Goal: Use online tool/utility: Utilize a website feature to perform a specific function

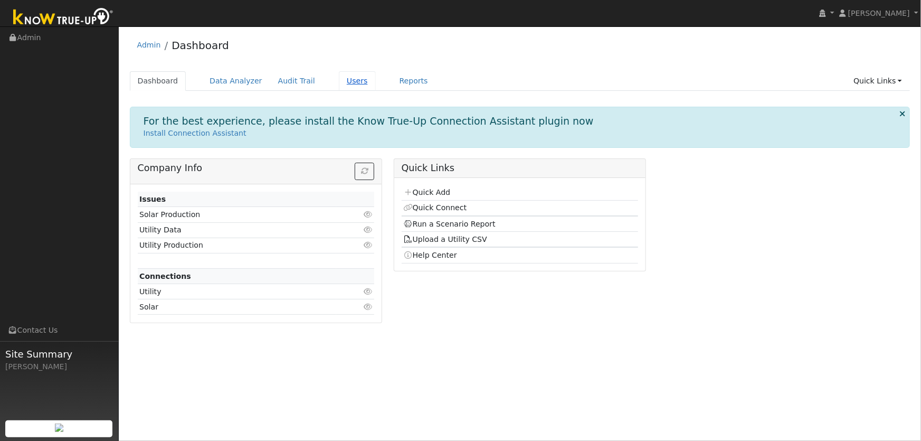
click at [341, 89] on link "Users" at bounding box center [357, 81] width 37 height 20
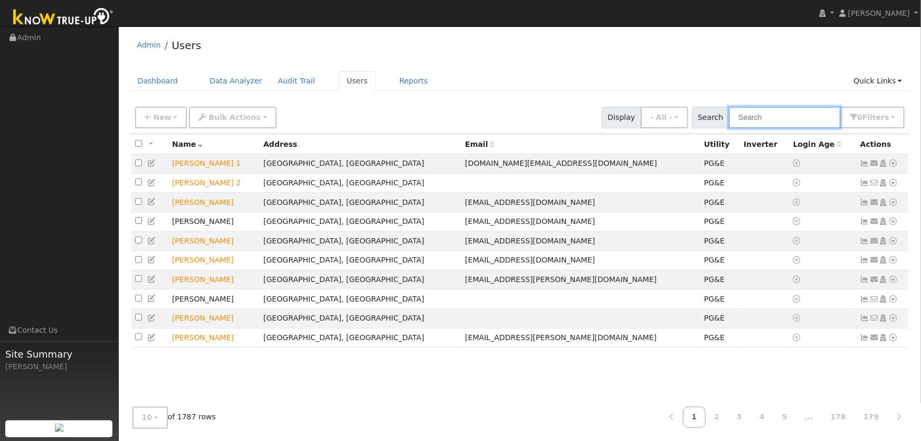
click at [768, 116] on input "text" at bounding box center [785, 118] width 112 height 22
type input "barbara gomez"
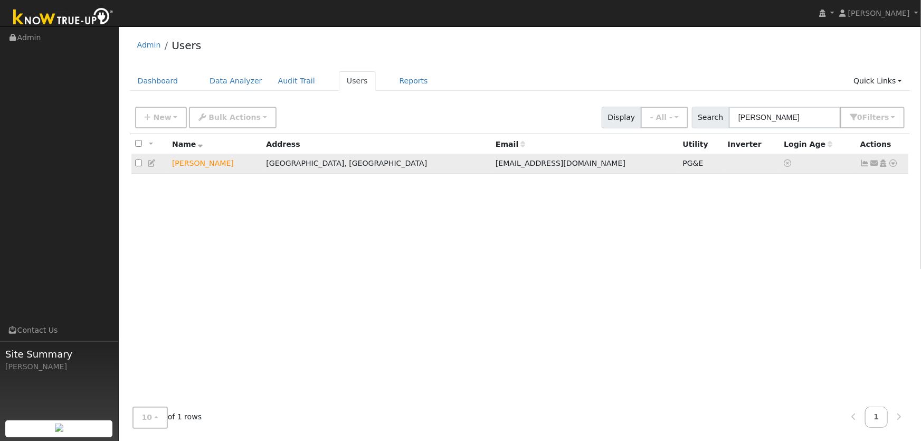
click at [894, 165] on icon at bounding box center [893, 162] width 9 height 7
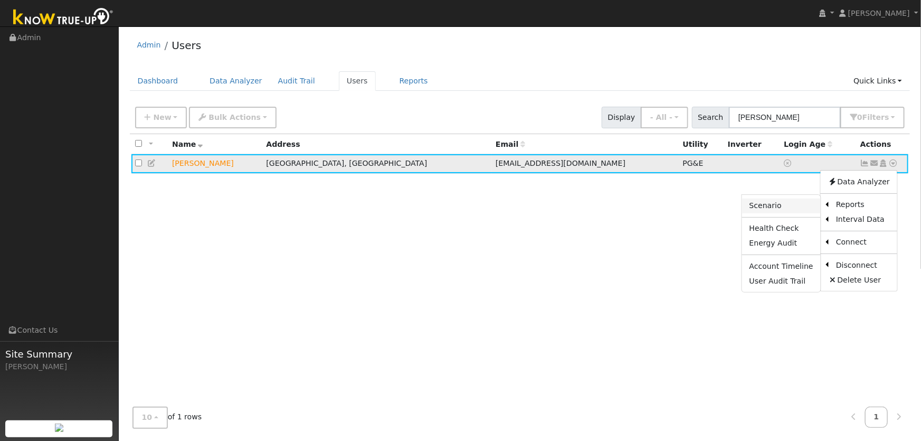
click at [793, 206] on link "Scenario" at bounding box center [781, 205] width 79 height 15
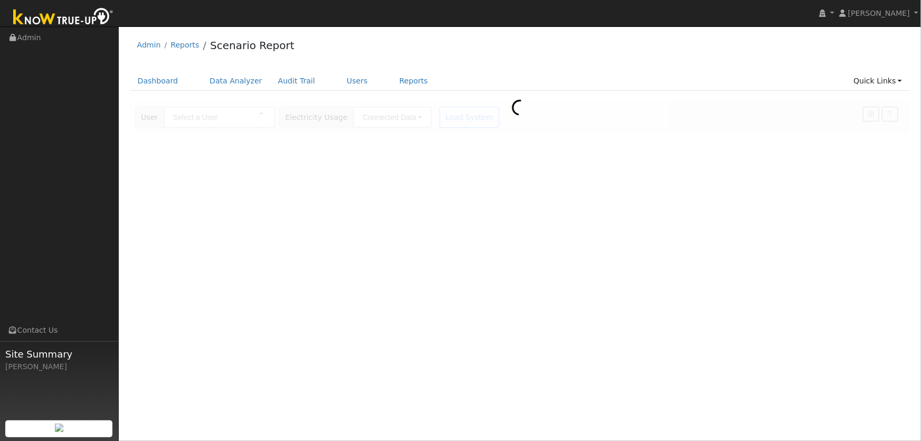
type input "[PERSON_NAME]"
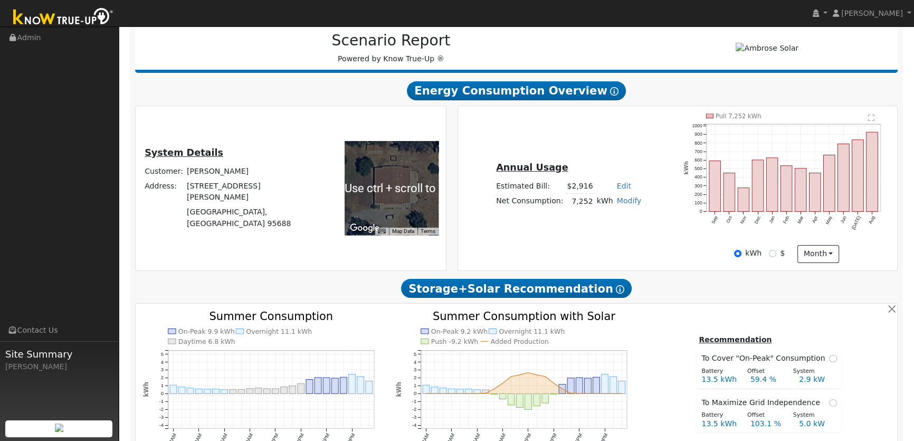
scroll to position [192, 0]
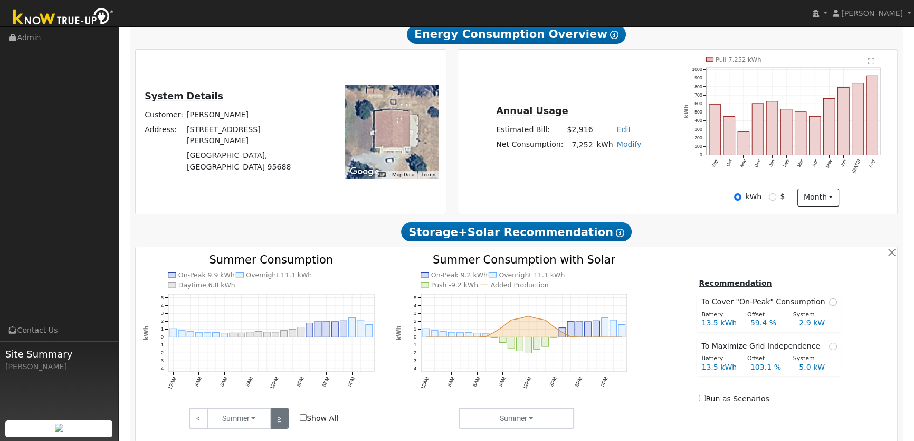
click at [282, 417] on link ">" at bounding box center [279, 417] width 18 height 21
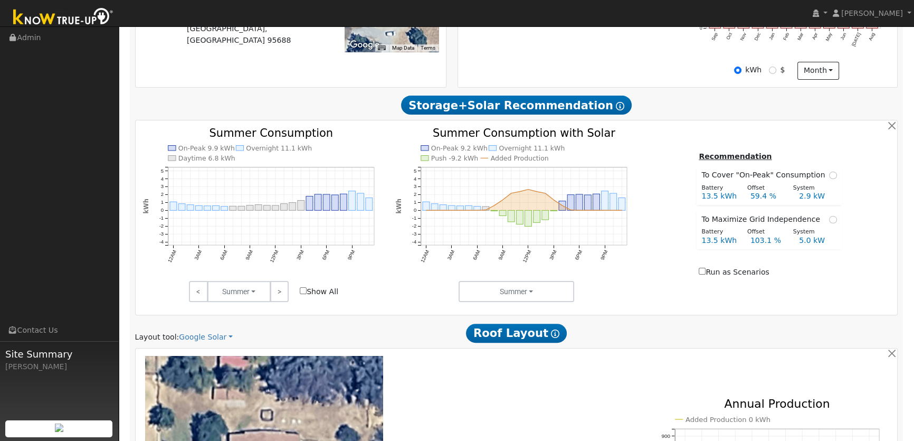
scroll to position [336, 0]
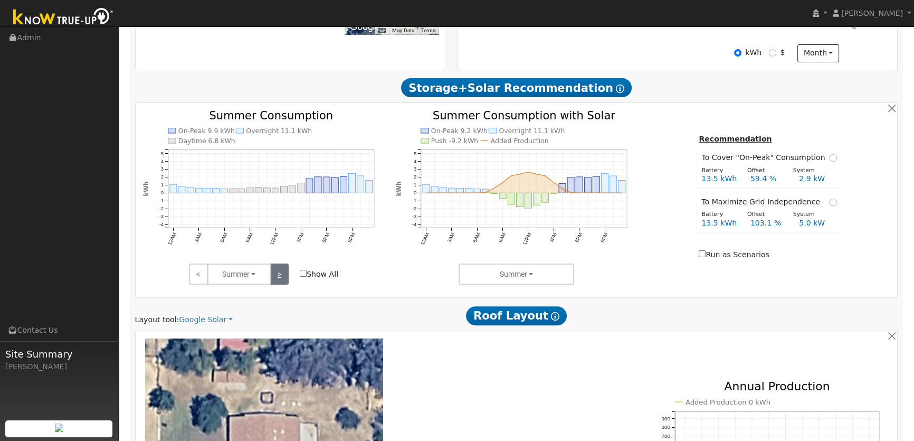
click at [281, 278] on link ">" at bounding box center [279, 273] width 18 height 21
click at [275, 273] on link ">" at bounding box center [279, 273] width 18 height 21
click at [276, 274] on link ">" at bounding box center [279, 273] width 18 height 21
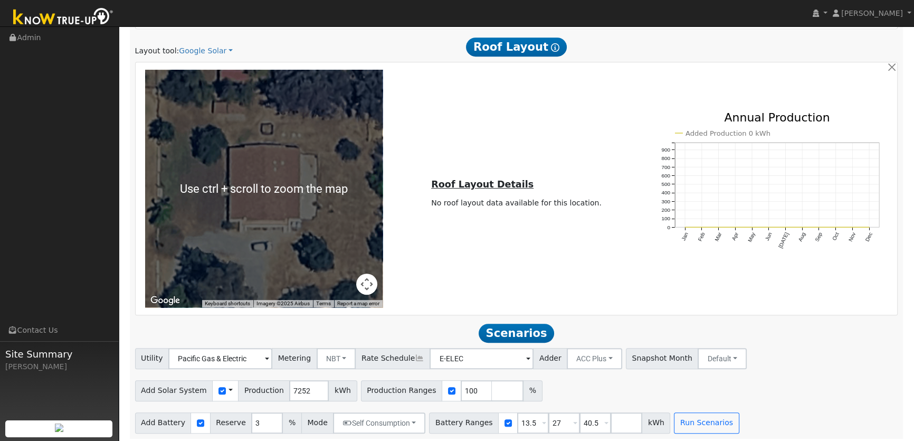
scroll to position [607, 0]
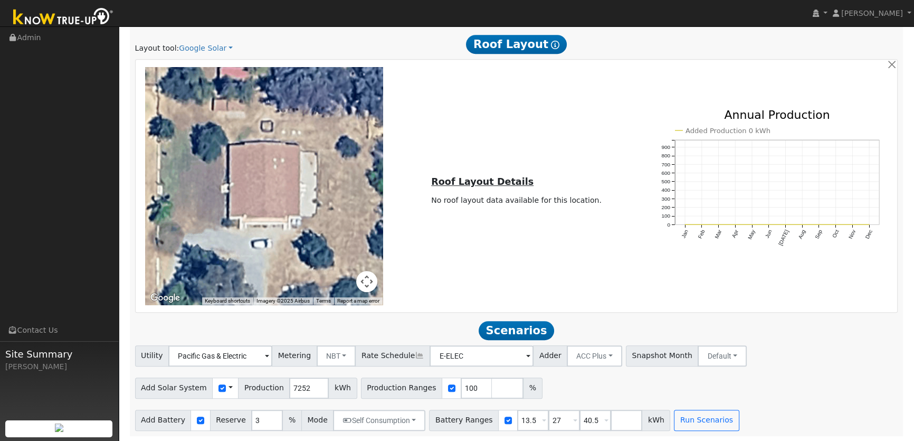
click at [228, 387] on span at bounding box center [230, 387] width 4 height 11
click at [229, 401] on link "Use CSV Data" at bounding box center [257, 406] width 73 height 15
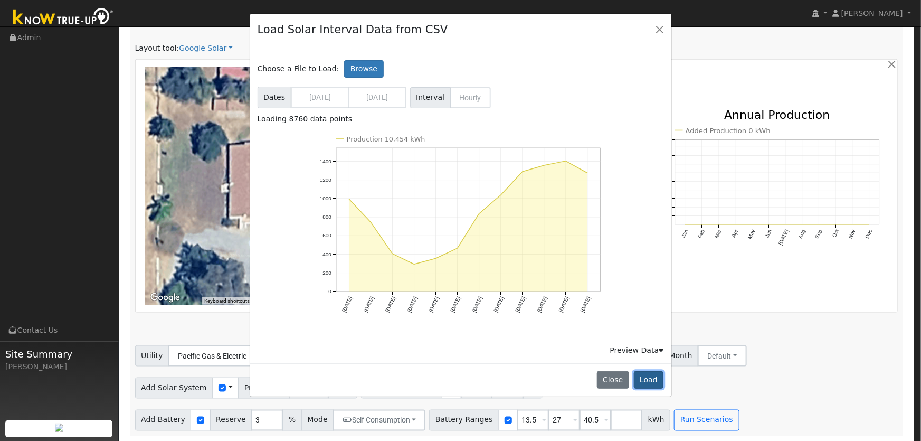
click at [650, 376] on button "Load" at bounding box center [649, 380] width 30 height 18
type input "10454"
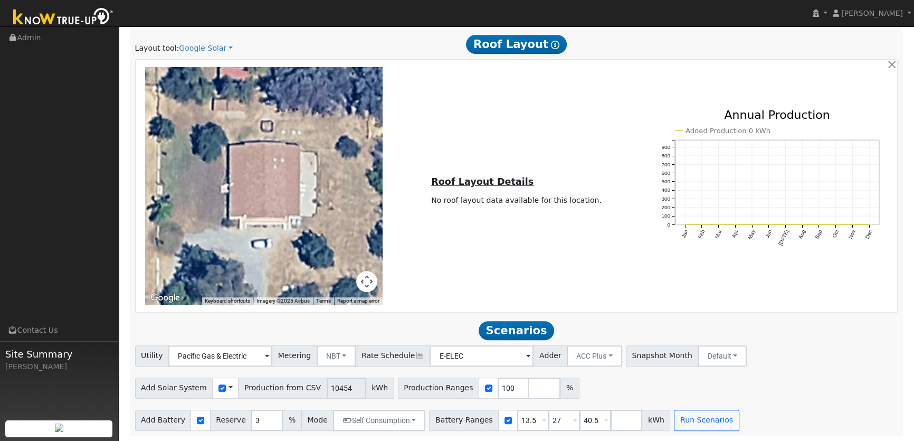
click at [224, 388] on div "Use CSV Data" at bounding box center [225, 387] width 26 height 21
click at [219, 390] on div "Use CSV Data" at bounding box center [225, 387] width 26 height 21
click at [228, 386] on span at bounding box center [230, 387] width 4 height 11
click at [401, 332] on h2 "Scenarios Scenario" at bounding box center [516, 330] width 763 height 20
click at [674, 422] on button "Run Scenarios" at bounding box center [706, 419] width 65 height 21
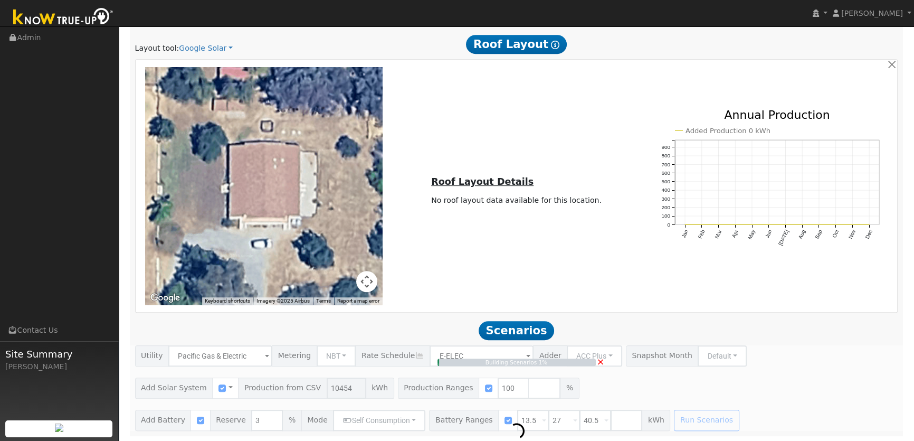
type input "7.0"
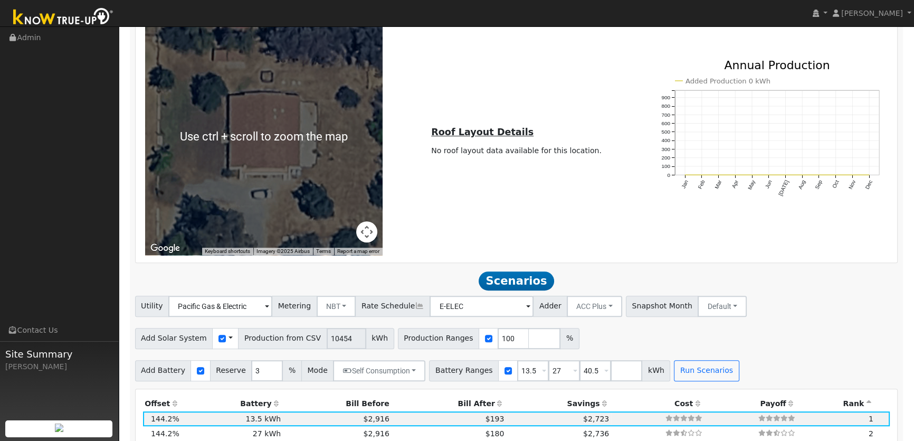
scroll to position [719, 0]
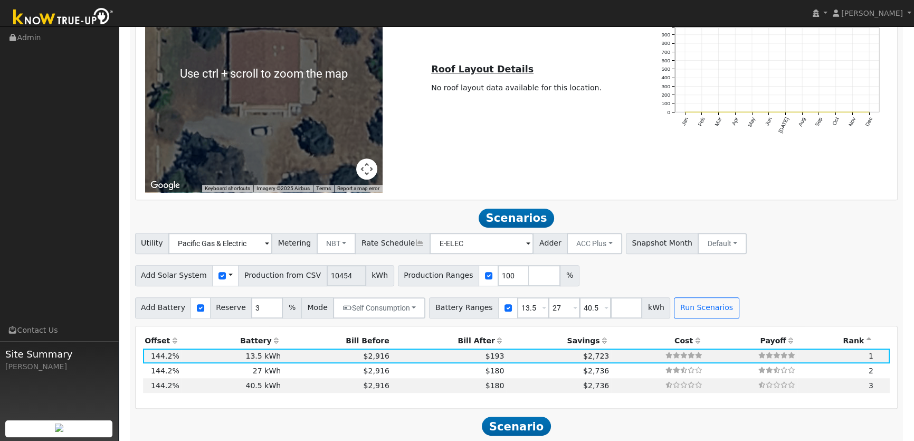
click at [199, 308] on div at bounding box center [201, 307] width 20 height 21
click at [198, 308] on input "checkbox" at bounding box center [200, 307] width 7 height 7
checkbox input "false"
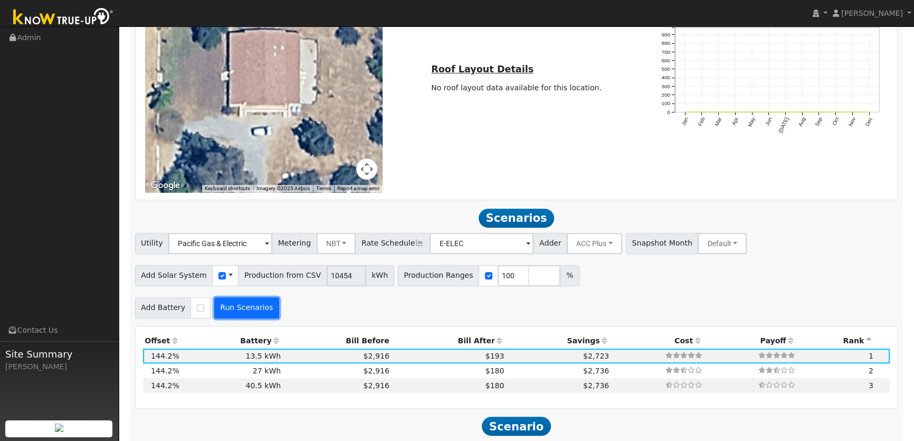
click at [252, 307] on button "Run Scenarios" at bounding box center [246, 307] width 65 height 21
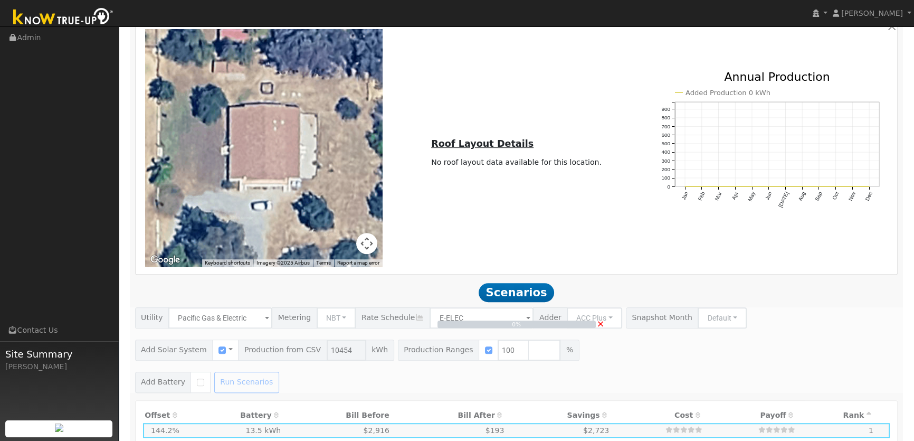
scroll to position [480, 0]
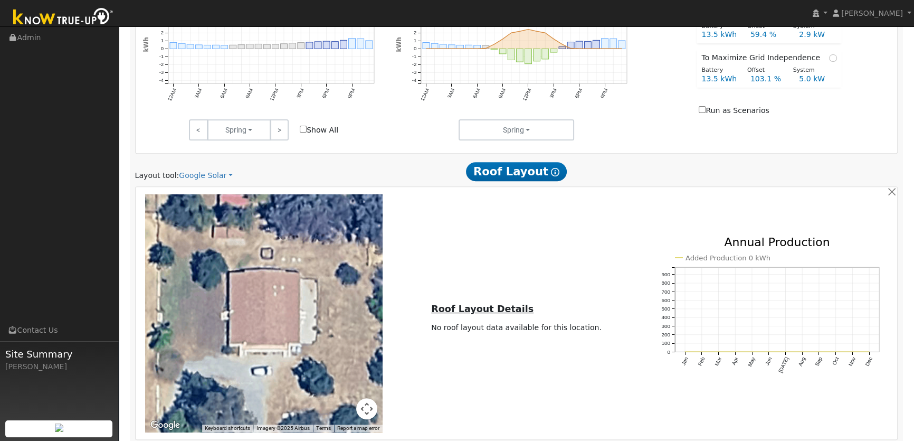
type input "$7,318"
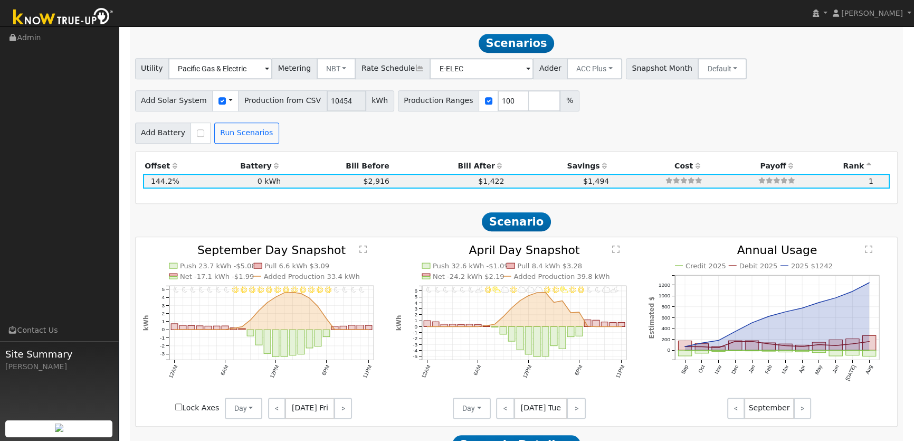
scroll to position [895, 0]
